Goal: Task Accomplishment & Management: Complete application form

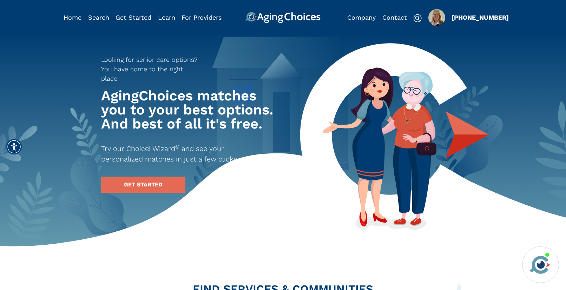
click at [435, 19] on img "Popover trigger" at bounding box center [437, 17] width 17 height 17
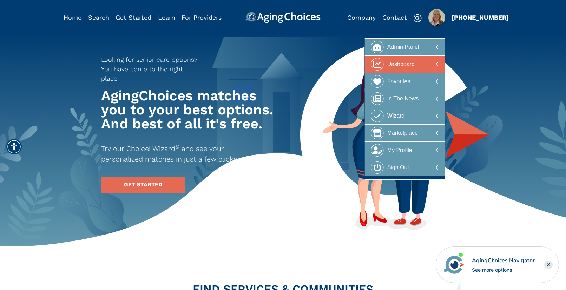
click at [415, 66] on div at bounding box center [405, 64] width 68 height 13
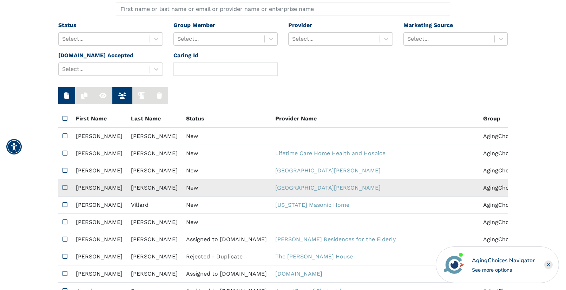
scroll to position [73, 0]
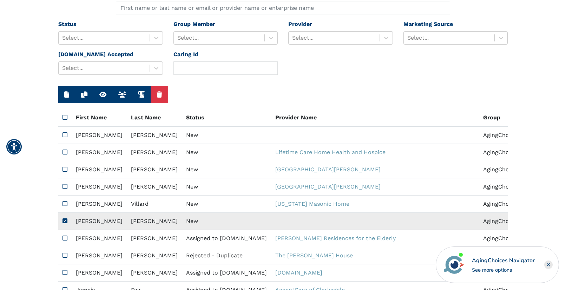
click at [190, 223] on td "New" at bounding box center [226, 221] width 89 height 17
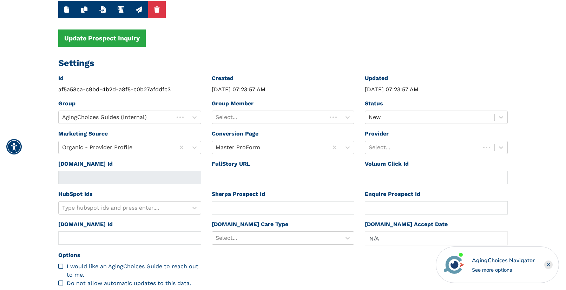
type input "Los Angeles, CA, USA"
click at [287, 118] on div at bounding box center [270, 117] width 108 height 10
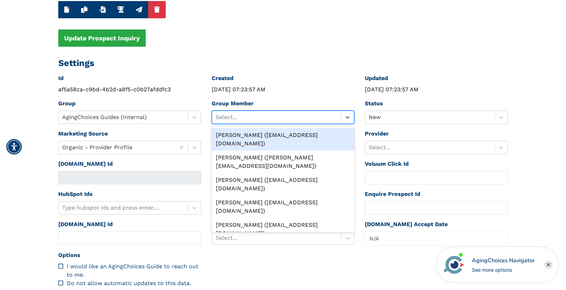
click at [283, 133] on div "Peggy Wilcox (pwilcox@lifestylecx.com)" at bounding box center [283, 139] width 143 height 22
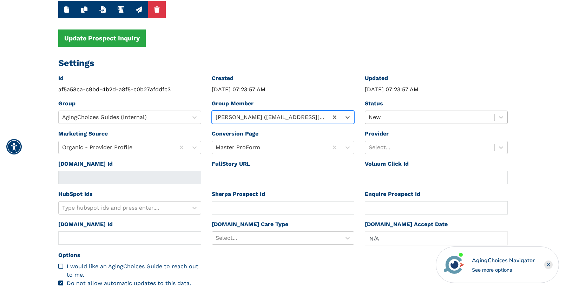
click at [377, 117] on div at bounding box center [430, 117] width 122 height 10
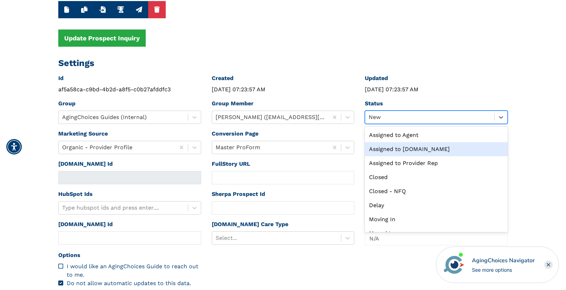
click at [404, 149] on div "Assigned to Caring.com" at bounding box center [436, 149] width 143 height 14
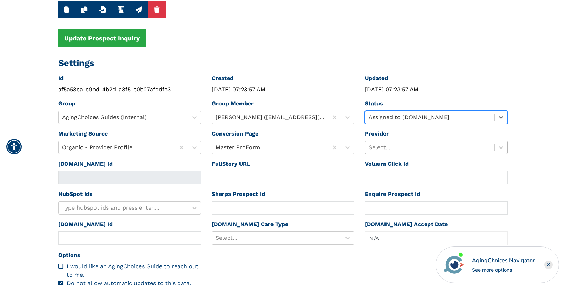
click at [404, 149] on div at bounding box center [430, 148] width 122 height 10
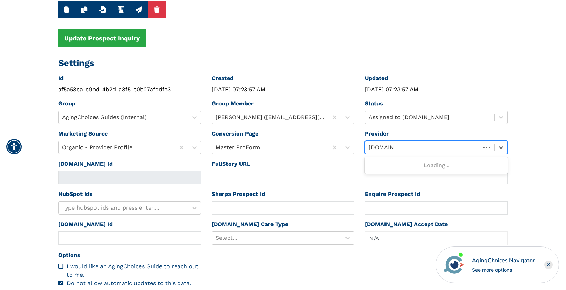
type input "caring.com"
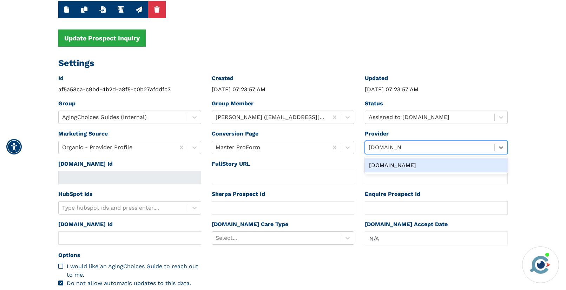
click at [383, 166] on div "Caring.com" at bounding box center [436, 165] width 143 height 14
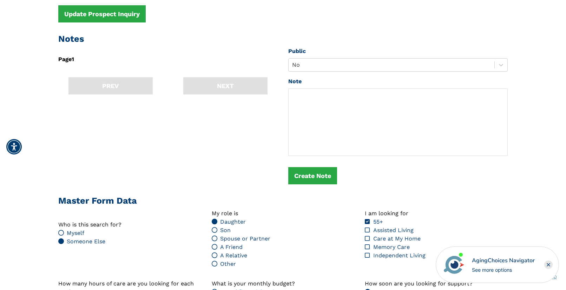
scroll to position [610, 0]
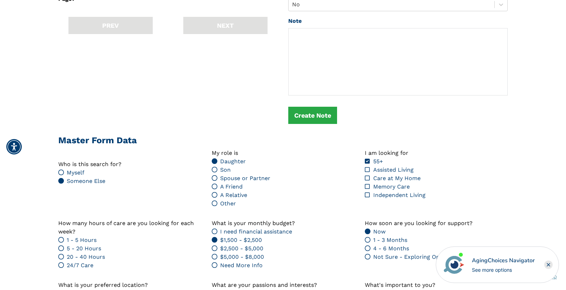
click at [549, 265] on icon "Close" at bounding box center [548, 264] width 3 height 3
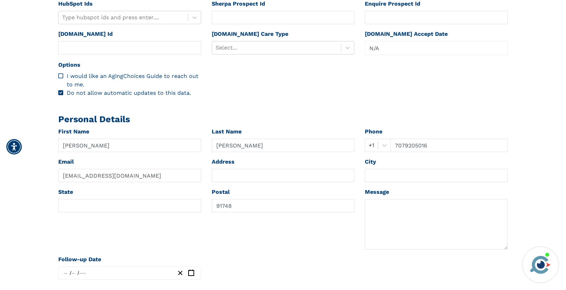
scroll to position [183, 0]
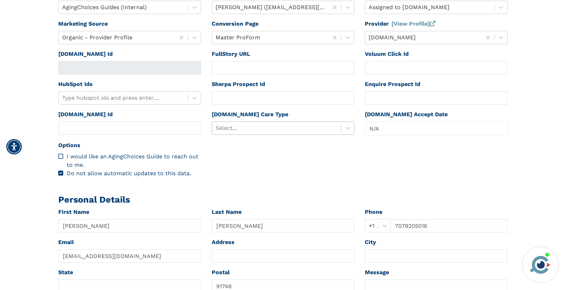
click at [278, 127] on div at bounding box center [277, 128] width 122 height 10
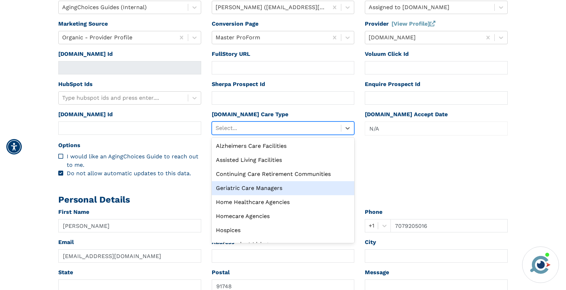
scroll to position [24, 0]
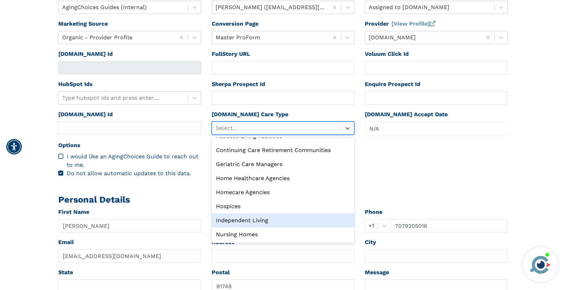
click at [259, 219] on div "Independent Living" at bounding box center [283, 221] width 143 height 14
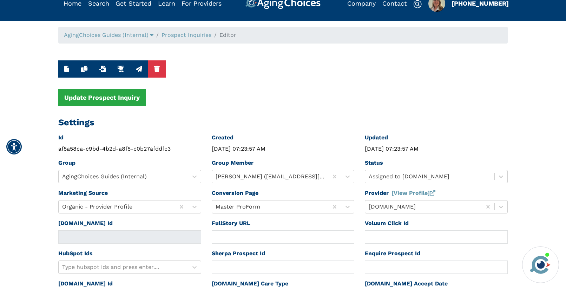
scroll to position [0, 0]
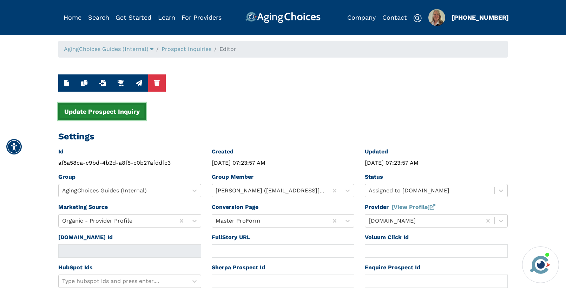
click at [104, 113] on button "Update Prospect Inquiry" at bounding box center [101, 111] width 87 height 17
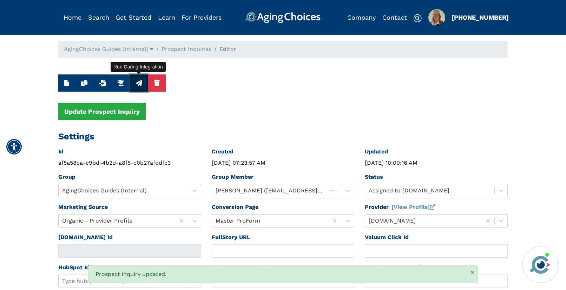
click at [139, 84] on icon "button" at bounding box center [139, 83] width 6 height 6
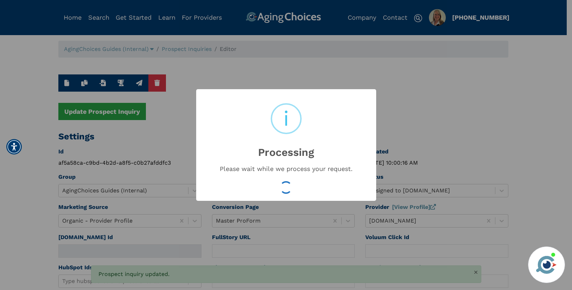
type input "16528171"
type input "Aug 11, 2025 10:00:17 AM"
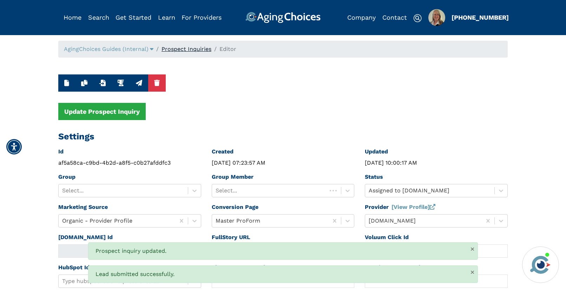
click at [198, 50] on link "Prospect Inquiries" at bounding box center [187, 49] width 50 height 7
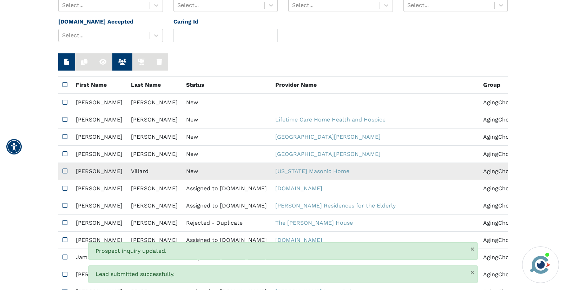
scroll to position [106, 0]
click at [191, 168] on td "New" at bounding box center [226, 171] width 89 height 17
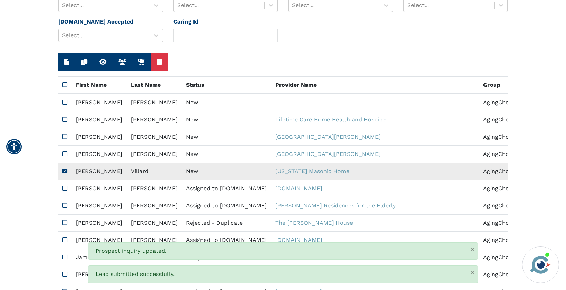
click at [191, 168] on td "New" at bounding box center [226, 171] width 89 height 17
type input "https://app.fullstory.com/ui/KWY46/session/7b96a8bb-1c9a-4295-8ac5-36f70d0c219b…"
type input "N/A"
type input "Robert"
type input "Villard"
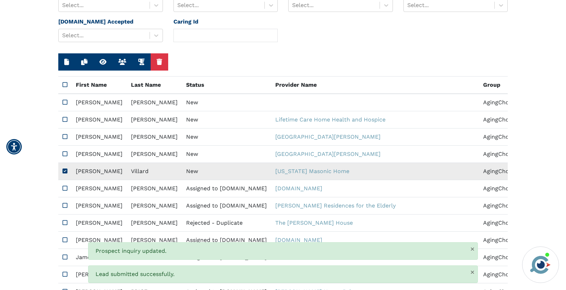
type input "2392508828"
type input "Capt.villard@yahoo.com"
type textarea "Please send me a brochure."
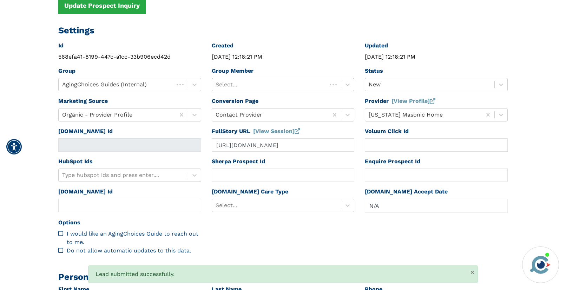
click at [270, 84] on div at bounding box center [270, 85] width 108 height 10
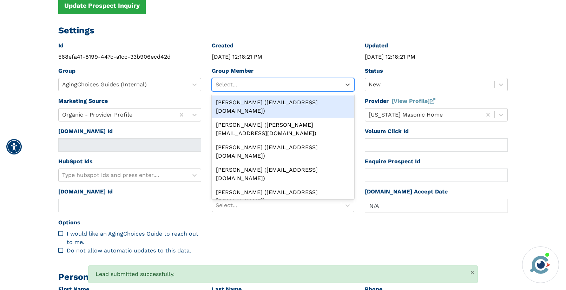
drag, startPoint x: 268, startPoint y: 101, endPoint x: 314, endPoint y: 97, distance: 46.9
click at [268, 101] on div "Peggy Wilcox (pwilcox@lifestylecx.com)" at bounding box center [283, 107] width 143 height 22
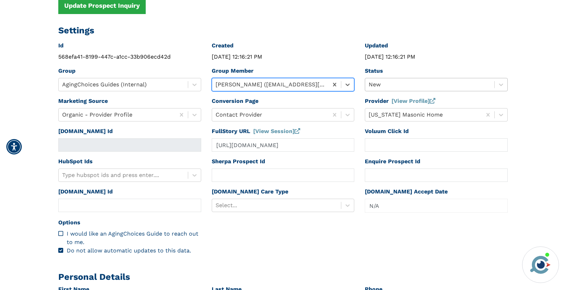
click at [388, 85] on div at bounding box center [430, 85] width 122 height 10
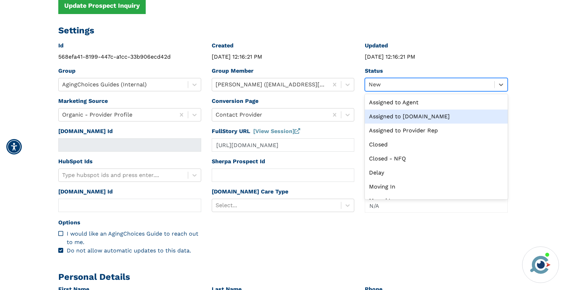
click at [406, 118] on div "Assigned to Caring.com" at bounding box center [436, 117] width 143 height 14
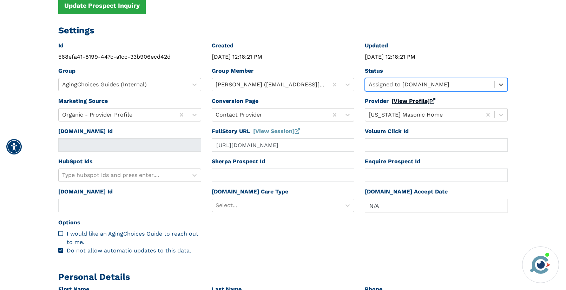
click at [406, 99] on link "[View Profile]" at bounding box center [414, 101] width 44 height 7
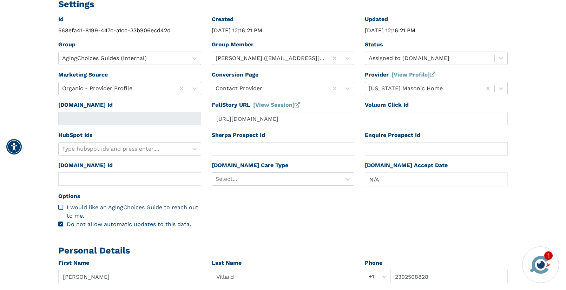
scroll to position [182, 0]
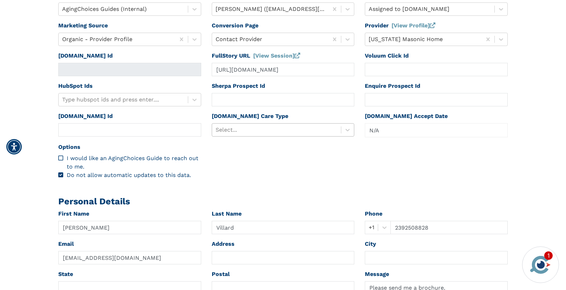
click at [227, 131] on div at bounding box center [277, 130] width 122 height 10
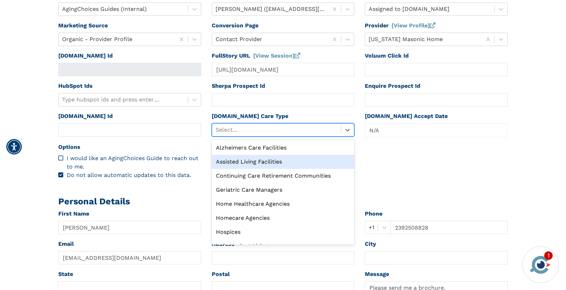
click at [227, 163] on div "Assisted Living Facilities" at bounding box center [283, 162] width 143 height 14
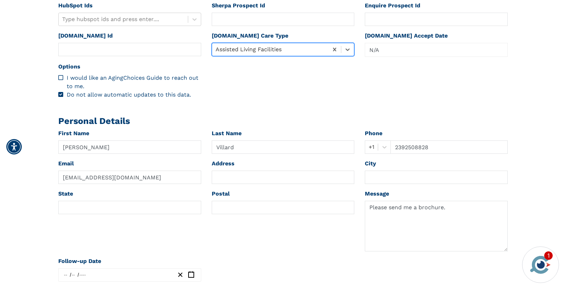
scroll to position [298, 0]
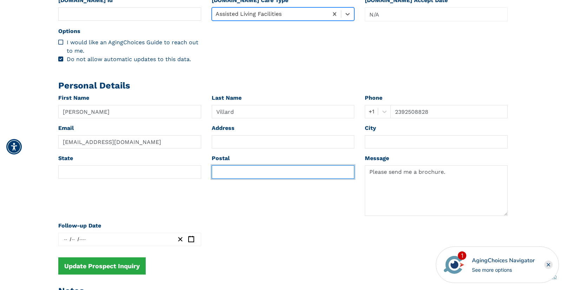
click at [230, 171] on input "text" at bounding box center [283, 171] width 143 height 13
paste input "53118"
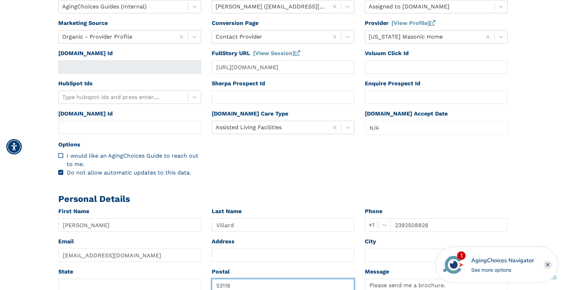
scroll to position [0, 0]
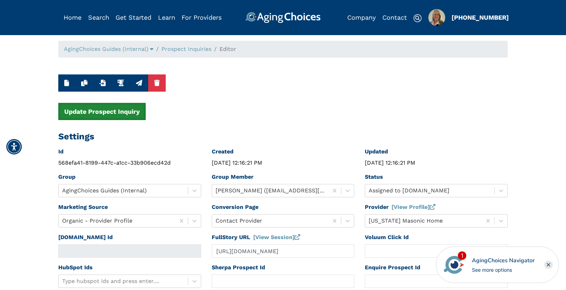
type input "53118"
click at [107, 108] on button "Update Prospect Inquiry" at bounding box center [101, 111] width 87 height 17
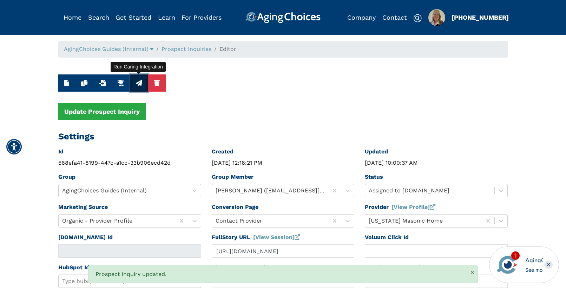
click at [141, 85] on icon "button" at bounding box center [139, 83] width 6 height 6
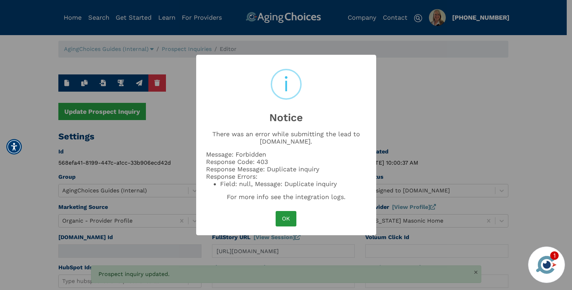
click at [284, 217] on button "OK" at bounding box center [285, 218] width 20 height 15
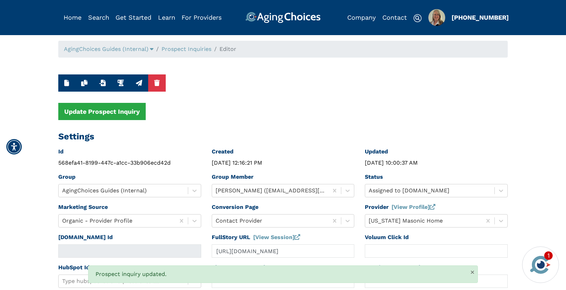
click at [387, 192] on div "Status Assigned to Caring.com" at bounding box center [437, 188] width 154 height 30
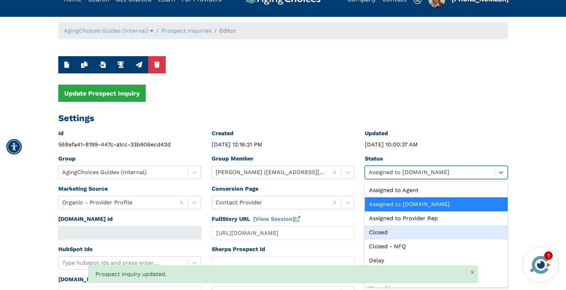
scroll to position [80, 0]
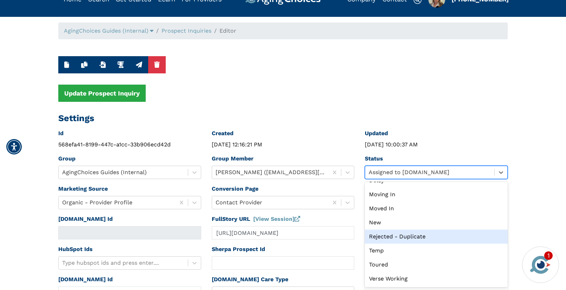
click at [390, 239] on div "Rejected - Duplicate" at bounding box center [436, 237] width 143 height 14
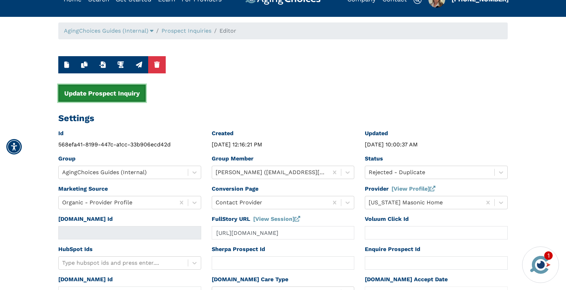
click at [116, 93] on button "Update Prospect Inquiry" at bounding box center [101, 93] width 87 height 17
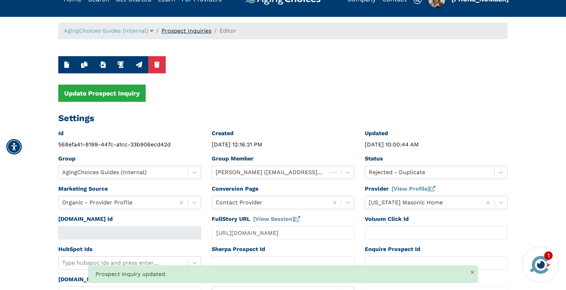
click at [183, 31] on link "Prospect Inquiries" at bounding box center [187, 30] width 50 height 7
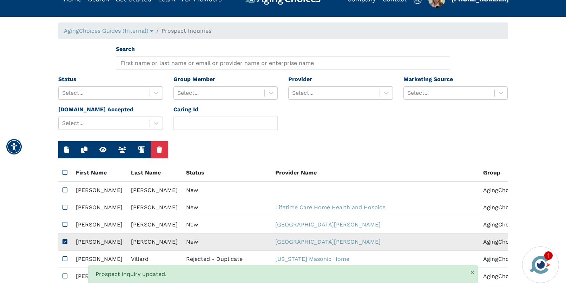
click at [182, 241] on td "New" at bounding box center [226, 242] width 89 height 17
type input "https://app.fullstory.com/ui/KWY46/session/50d36664-9633-4850-ae21-0bf1cec581a8…"
type input "Marianne"
type input "Doerner"
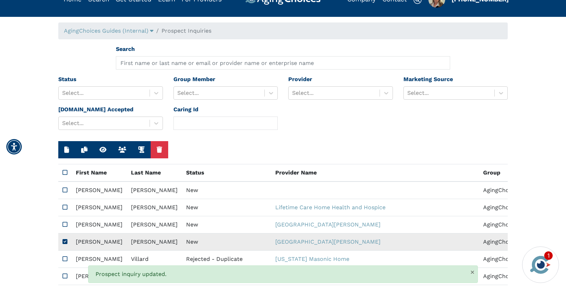
type input "6316039159"
type input "Mountvwga@gmail.com"
type textarea "Please send me a brochure specifically for nursing home services. Thank you"
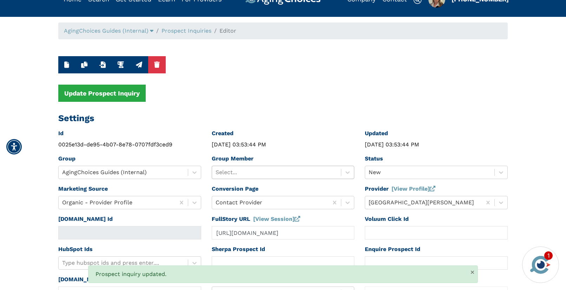
click at [283, 172] on div at bounding box center [277, 173] width 122 height 10
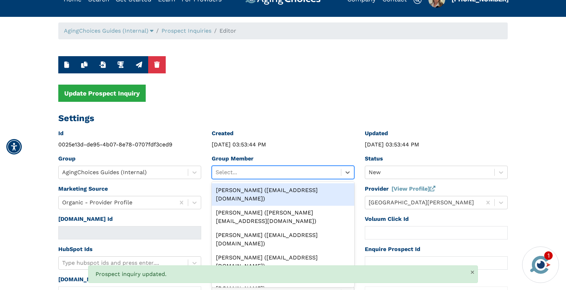
click at [279, 191] on div "Peggy Wilcox (pwilcox@lifestylecx.com)" at bounding box center [283, 194] width 143 height 22
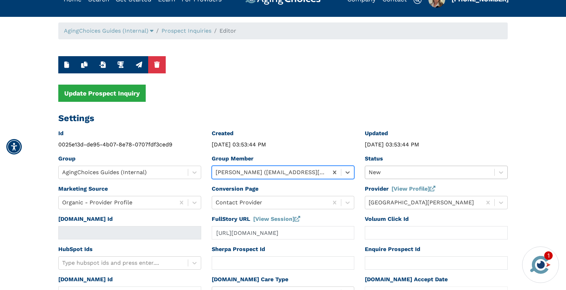
click at [379, 173] on div at bounding box center [430, 173] width 122 height 10
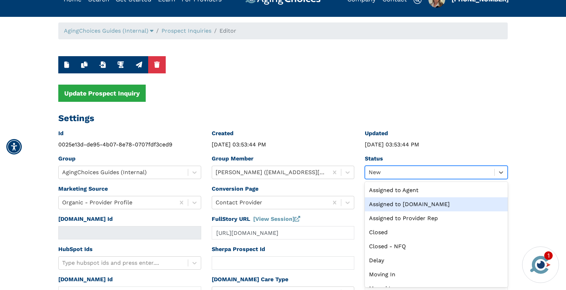
click at [400, 206] on div "Assigned to Caring.com" at bounding box center [436, 204] width 143 height 14
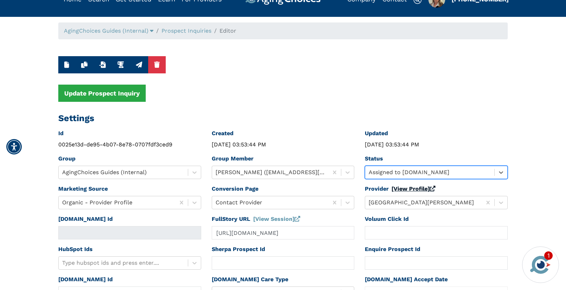
click at [402, 189] on link "[View Profile]" at bounding box center [414, 188] width 44 height 7
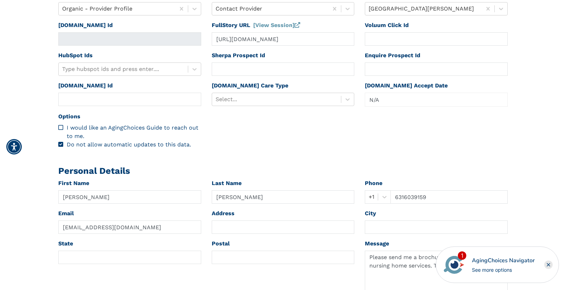
scroll to position [230, 0]
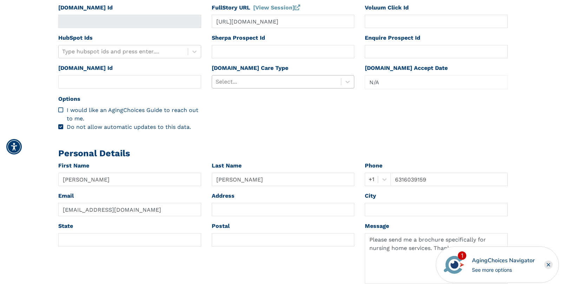
click at [276, 83] on div at bounding box center [277, 82] width 122 height 10
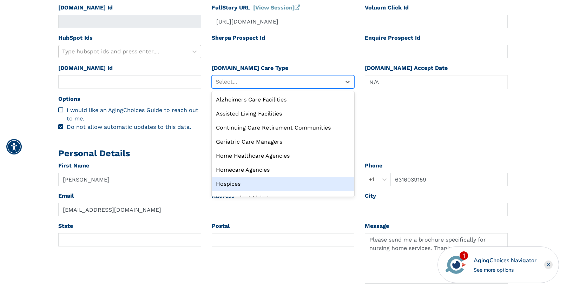
scroll to position [24, 0]
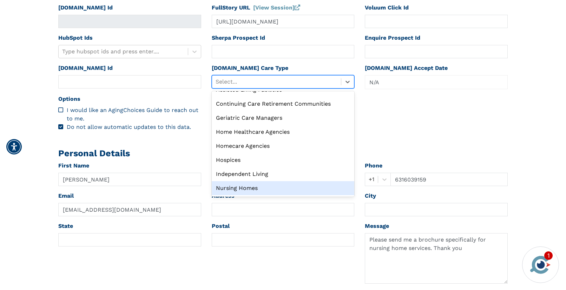
click at [262, 186] on div "Nursing Homes" at bounding box center [283, 188] width 143 height 14
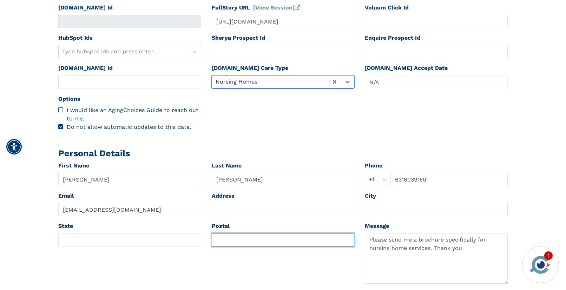
click at [240, 241] on input "text" at bounding box center [283, 239] width 143 height 13
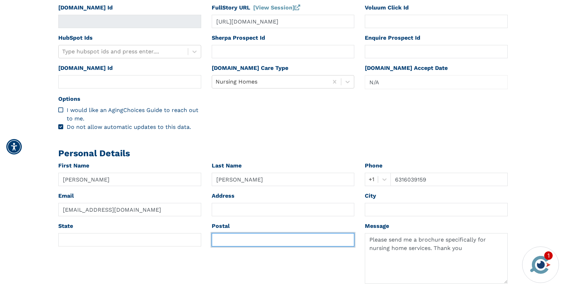
paste input "11777"
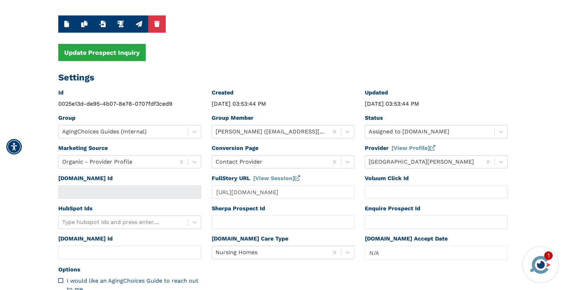
scroll to position [0, 0]
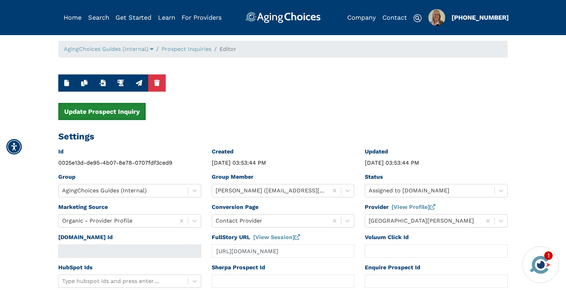
type input "11777"
click at [123, 111] on button "Update Prospect Inquiry" at bounding box center [101, 111] width 87 height 17
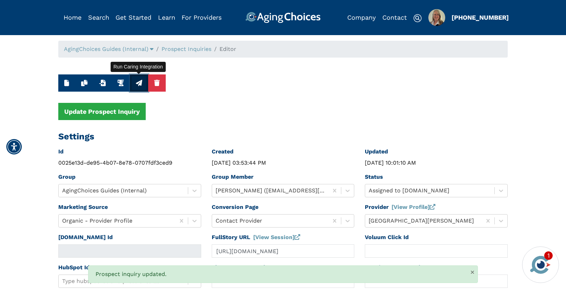
click at [138, 83] on icon "button" at bounding box center [139, 83] width 6 height 6
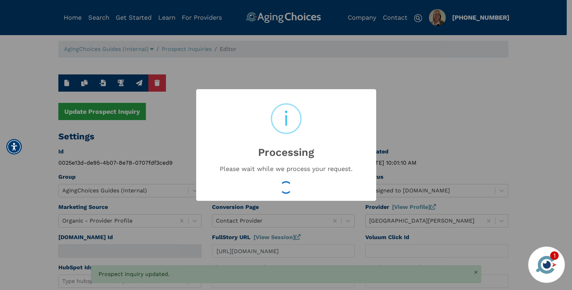
type input "16528174"
type input "Aug 11, 2025 10:01:12 AM"
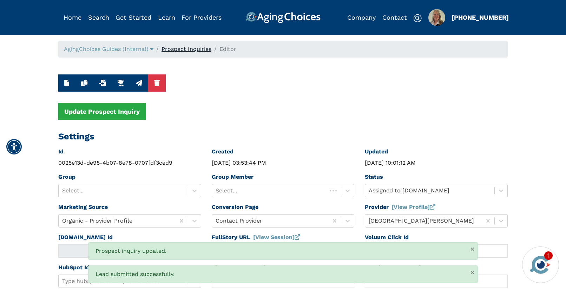
click at [186, 50] on link "Prospect Inquiries" at bounding box center [187, 49] width 50 height 7
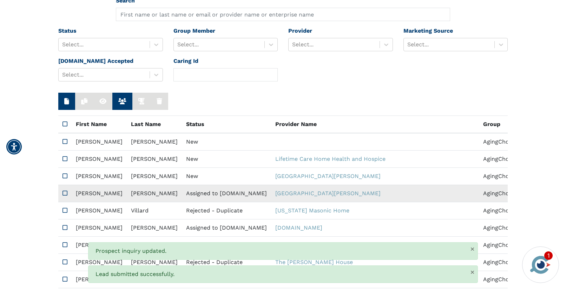
scroll to position [67, 0]
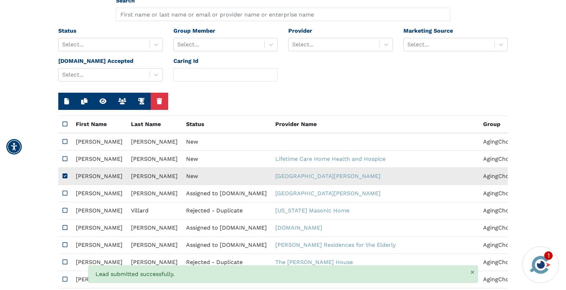
click at [192, 176] on td "New" at bounding box center [226, 176] width 89 height 17
type input "N/A"
type input "mountvwga@gmail.com"
type textarea "Please contact me with your pricing for nursing home care. Thank you."
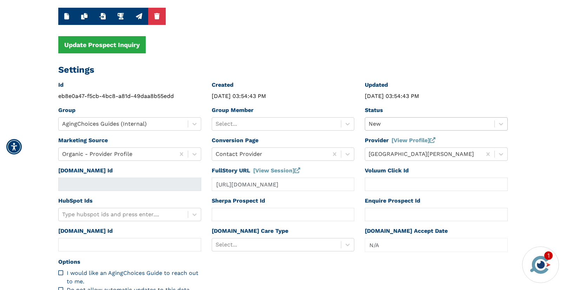
click at [389, 124] on div at bounding box center [430, 124] width 122 height 10
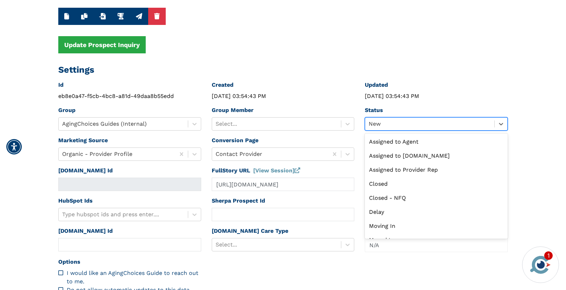
scroll to position [27, 0]
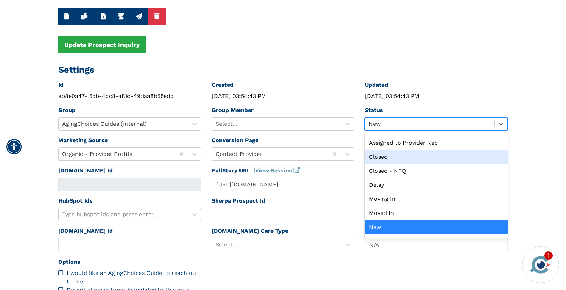
click at [385, 152] on div "Closed" at bounding box center [436, 157] width 143 height 14
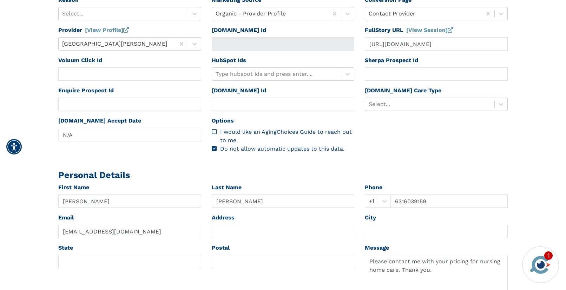
scroll to position [0, 0]
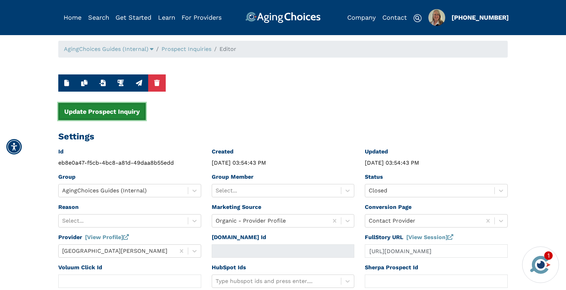
click at [117, 110] on button "Update Prospect Inquiry" at bounding box center [101, 111] width 87 height 17
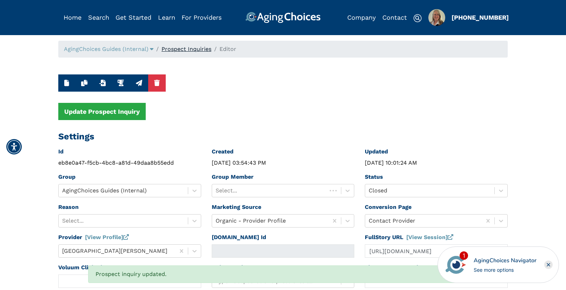
click at [196, 50] on link "Prospect Inquiries" at bounding box center [187, 49] width 50 height 7
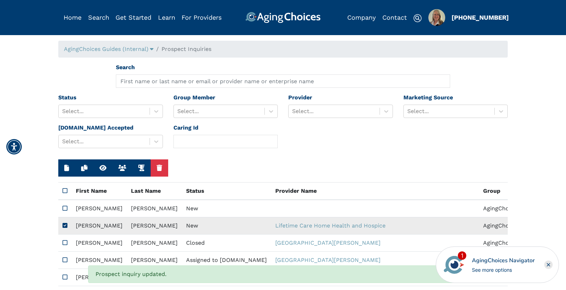
click at [182, 227] on td "New" at bounding box center [226, 225] width 89 height 17
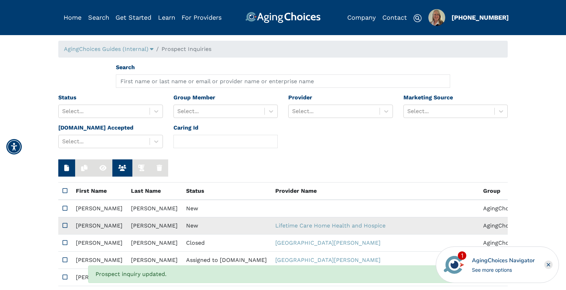
click at [182, 227] on td "New" at bounding box center [226, 225] width 89 height 17
type input "https://app.fullstory.com/ui/KWY46/session/16c58a9e-7e40-4484-902b-4a5a925c45c3…"
type input "Gayle"
type input "Langdon"
type input "3153982347"
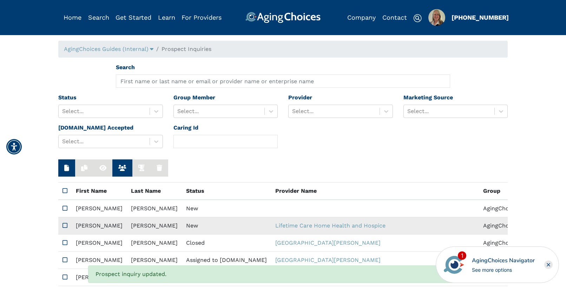
type input "Glangdon970@aol.com"
type textarea "Please contact me with your pricing."
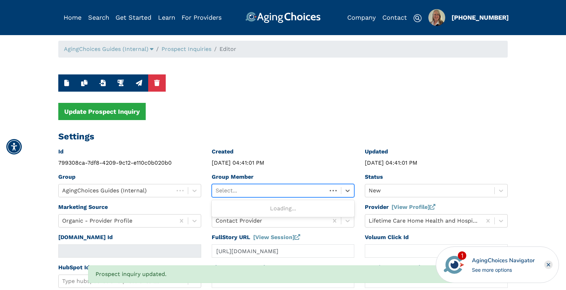
click at [260, 189] on div at bounding box center [270, 191] width 108 height 10
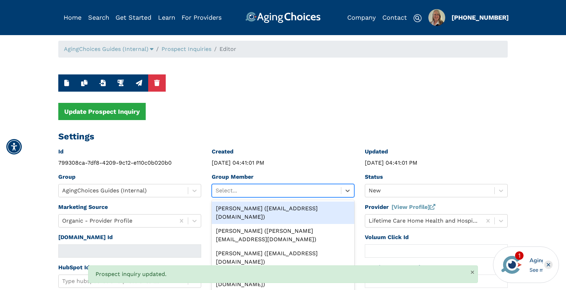
click at [257, 209] on div "Peggy Wilcox (pwilcox@lifestylecx.com)" at bounding box center [283, 213] width 143 height 22
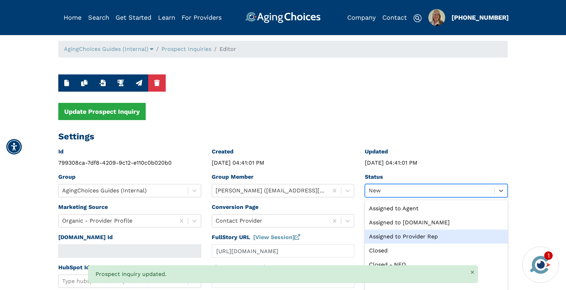
click at [381, 191] on div "option Assigned to Provider Rep focused, 3 of 13. 13 results available. Use Up …" at bounding box center [436, 190] width 143 height 13
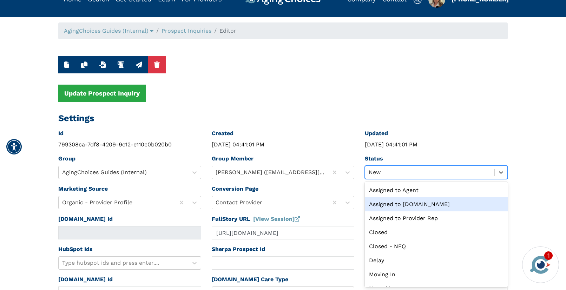
click at [389, 204] on div "Assigned to Caring.com" at bounding box center [436, 204] width 143 height 14
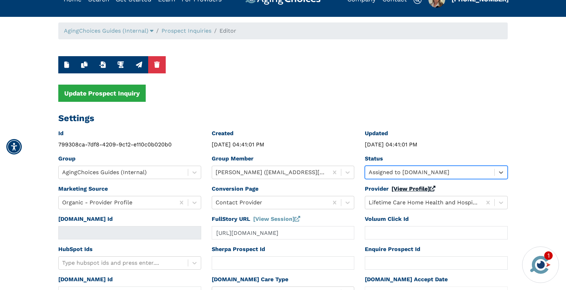
click at [399, 189] on link "[View Profile]" at bounding box center [414, 188] width 44 height 7
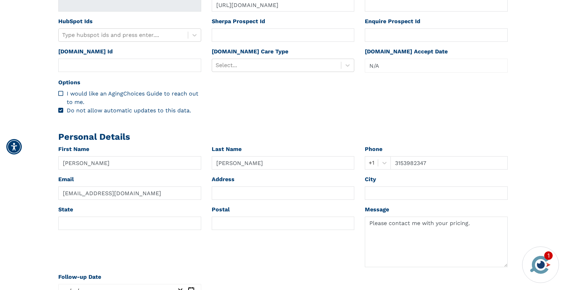
scroll to position [259, 0]
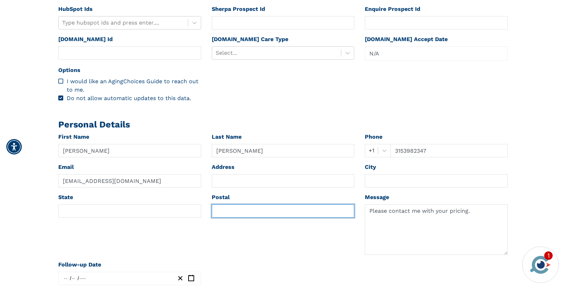
click at [240, 211] on input "text" at bounding box center [283, 210] width 143 height 13
paste input "14513"
type input "14513"
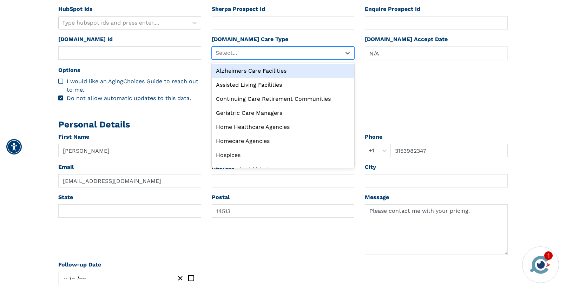
click at [280, 56] on div at bounding box center [277, 53] width 122 height 10
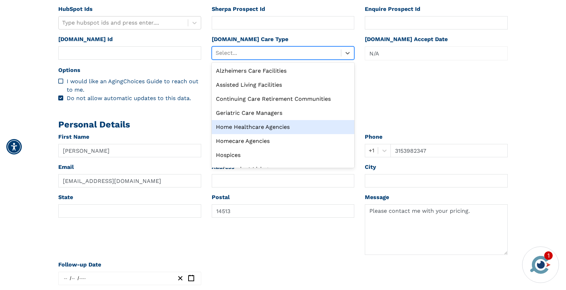
click at [269, 125] on div "Home Healthcare Agencies" at bounding box center [283, 127] width 143 height 14
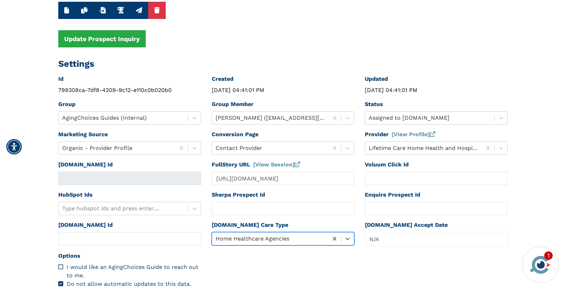
scroll to position [0, 0]
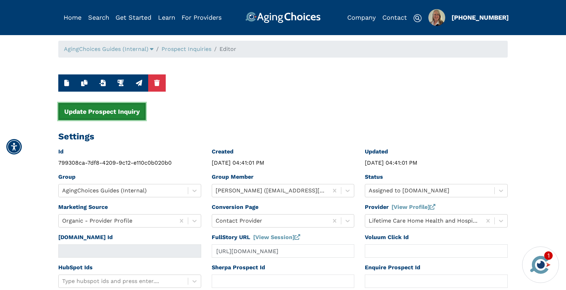
click at [108, 108] on button "Update Prospect Inquiry" at bounding box center [101, 111] width 87 height 17
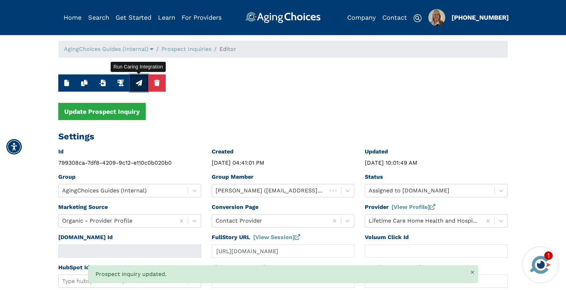
click at [140, 81] on icon "button" at bounding box center [139, 83] width 6 height 6
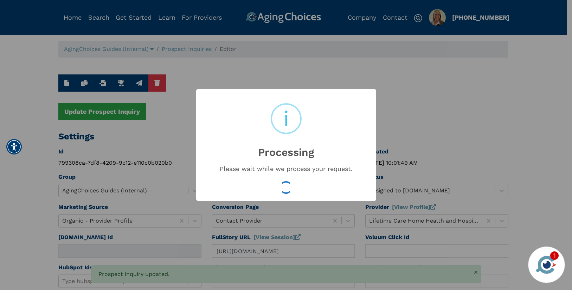
type input "16528175"
type input "Aug 11, 2025 10:01:51 AM"
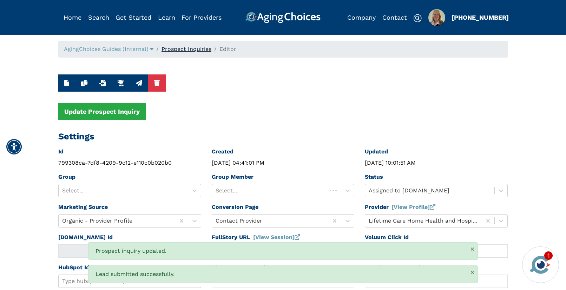
click at [188, 48] on link "Prospect Inquiries" at bounding box center [187, 49] width 50 height 7
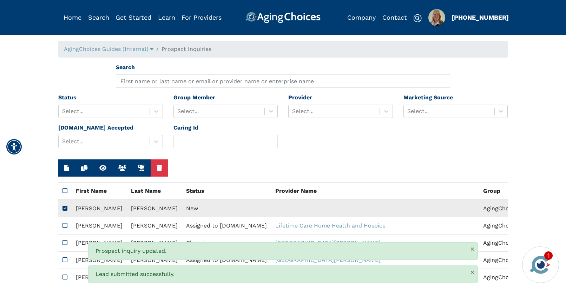
click at [190, 208] on td "New" at bounding box center [226, 209] width 89 height 18
type input "N/A"
type input "Terri"
type input "Hurtt"
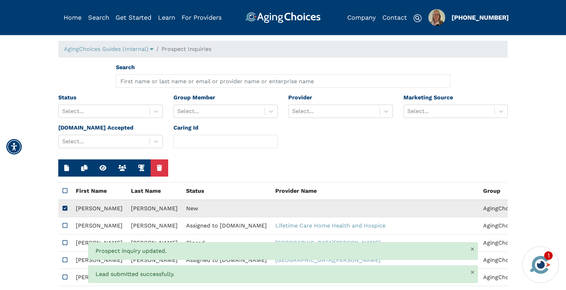
type input "205-897-8328"
type input "l4107767@gmail.com"
type input "35040"
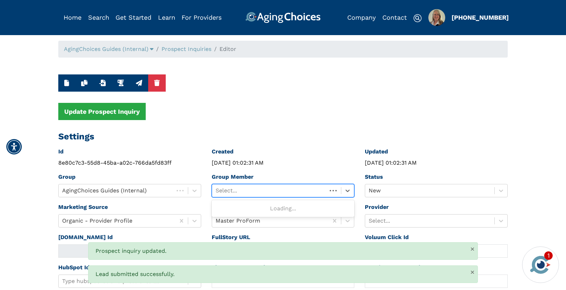
click at [253, 191] on div at bounding box center [270, 191] width 108 height 10
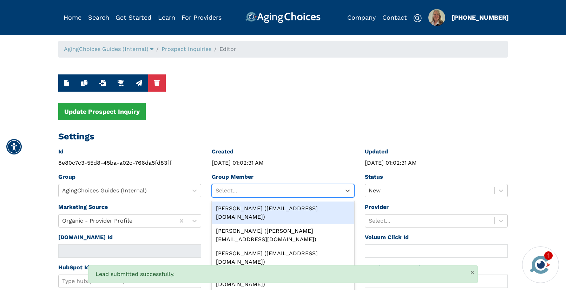
click at [254, 206] on div "Peggy Wilcox (pwilcox@lifestylecx.com)" at bounding box center [283, 213] width 143 height 22
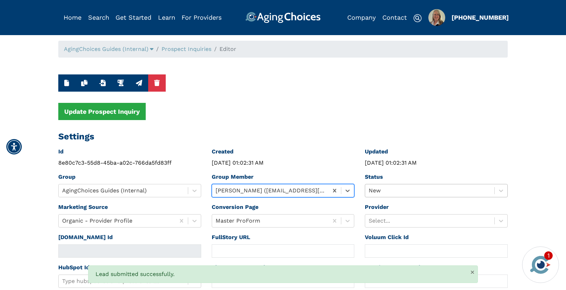
click at [392, 191] on div "New" at bounding box center [436, 190] width 143 height 13
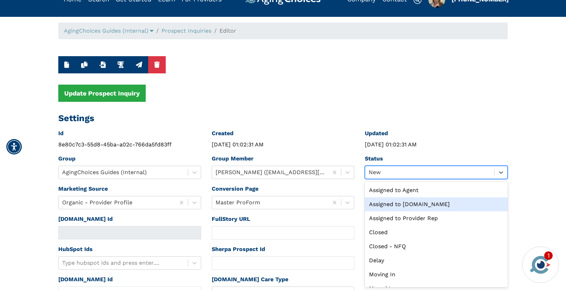
click at [393, 203] on div "Assigned to Caring.com" at bounding box center [436, 204] width 143 height 14
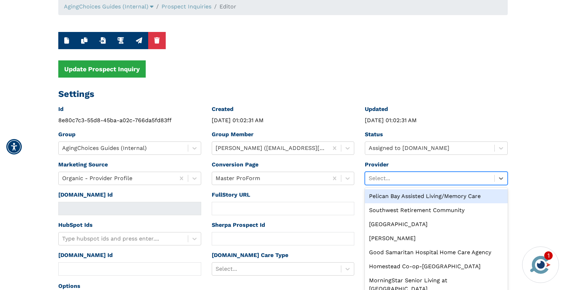
click at [393, 185] on div "option Pelican Bay Assisted Living/Memory Care focused, 1 of 10. 10 results ava…" at bounding box center [436, 178] width 143 height 13
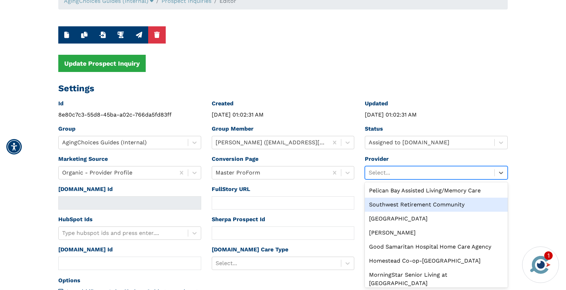
scroll to position [48, 0]
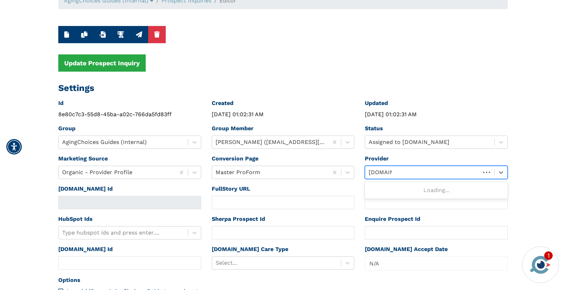
type input "caring.com"
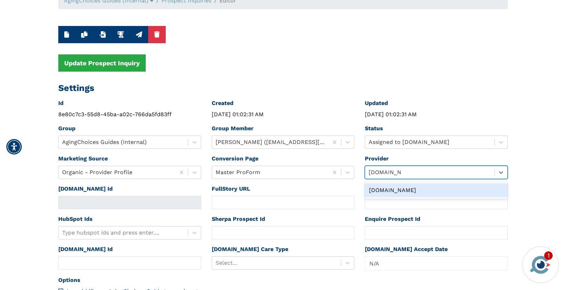
click at [399, 191] on div "Caring.com" at bounding box center [436, 190] width 143 height 14
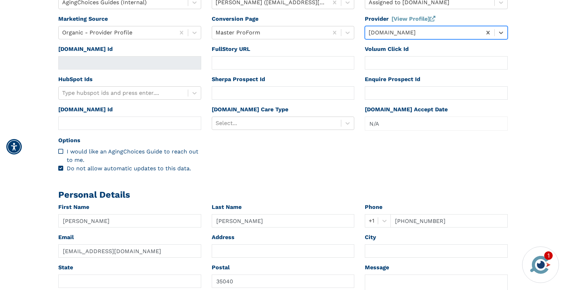
scroll to position [184, 0]
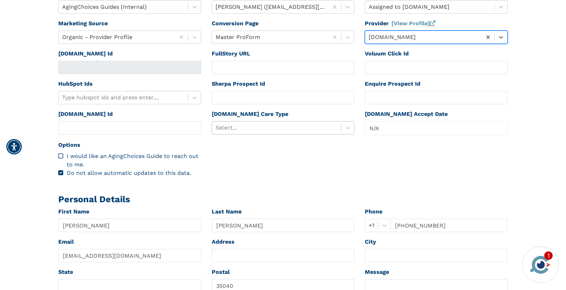
click at [276, 125] on div at bounding box center [277, 128] width 122 height 10
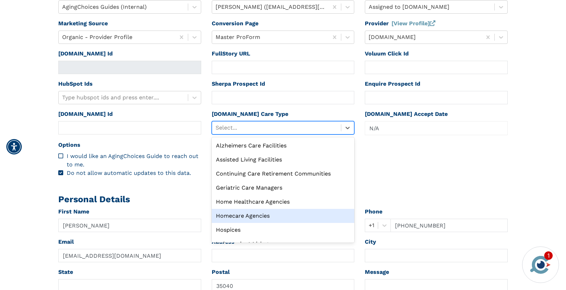
click at [231, 215] on div "Homecare Agencies" at bounding box center [283, 216] width 143 height 14
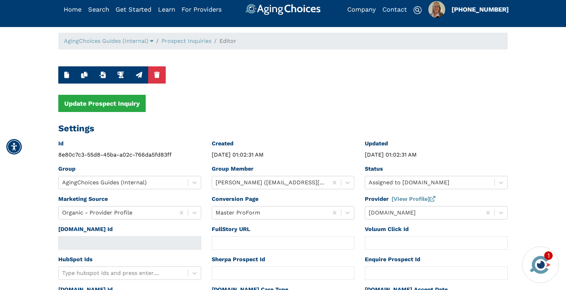
scroll to position [0, 0]
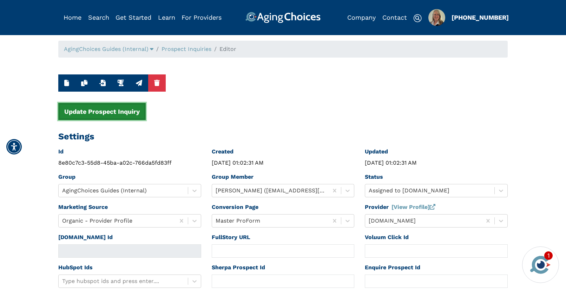
click at [77, 113] on button "Update Prospect Inquiry" at bounding box center [101, 111] width 87 height 17
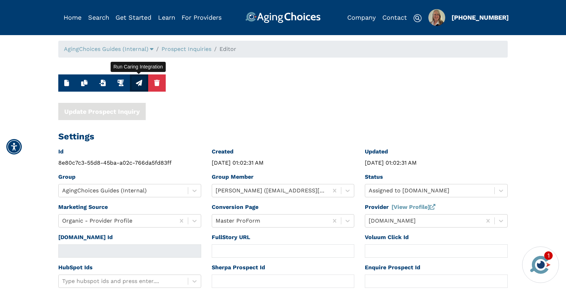
type input "Terri"
type input "Hurtt"
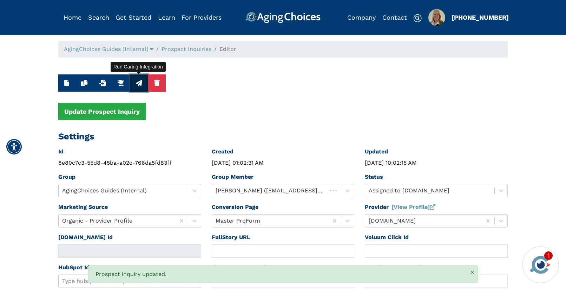
click at [138, 84] on icon "button" at bounding box center [139, 83] width 6 height 6
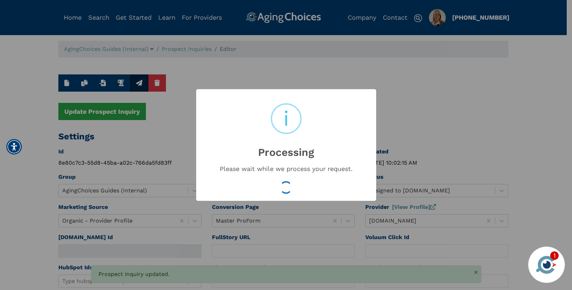
type input "16528179"
type input "Aug 11, 2025 10:02:17 AM"
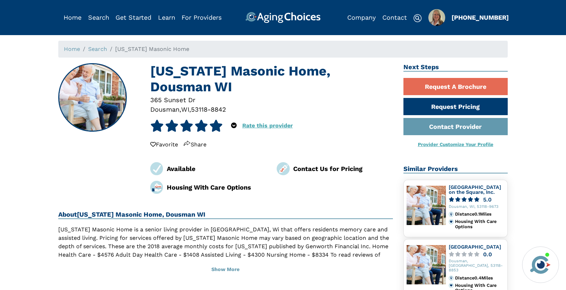
click at [199, 105] on div "53118-8842" at bounding box center [208, 109] width 35 height 9
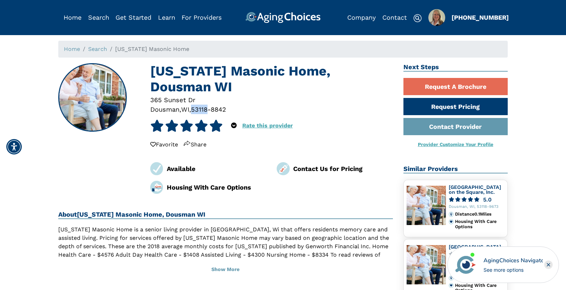
copy div "53118"
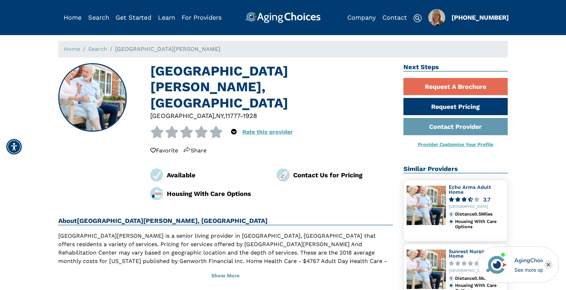
click at [225, 114] on div "11777-1928" at bounding box center [241, 115] width 32 height 9
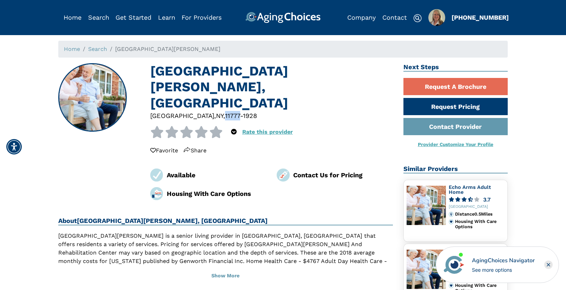
copy div "11777"
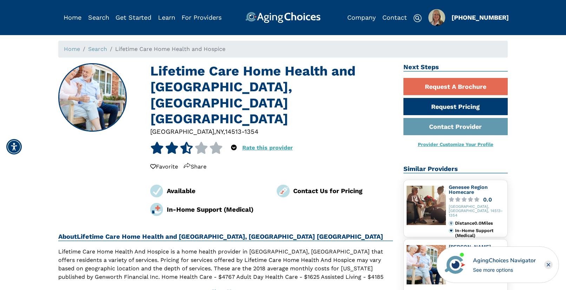
click at [225, 127] on div "14513-1354" at bounding box center [241, 131] width 33 height 9
copy div "14513"
